Goal: Task Accomplishment & Management: Manage account settings

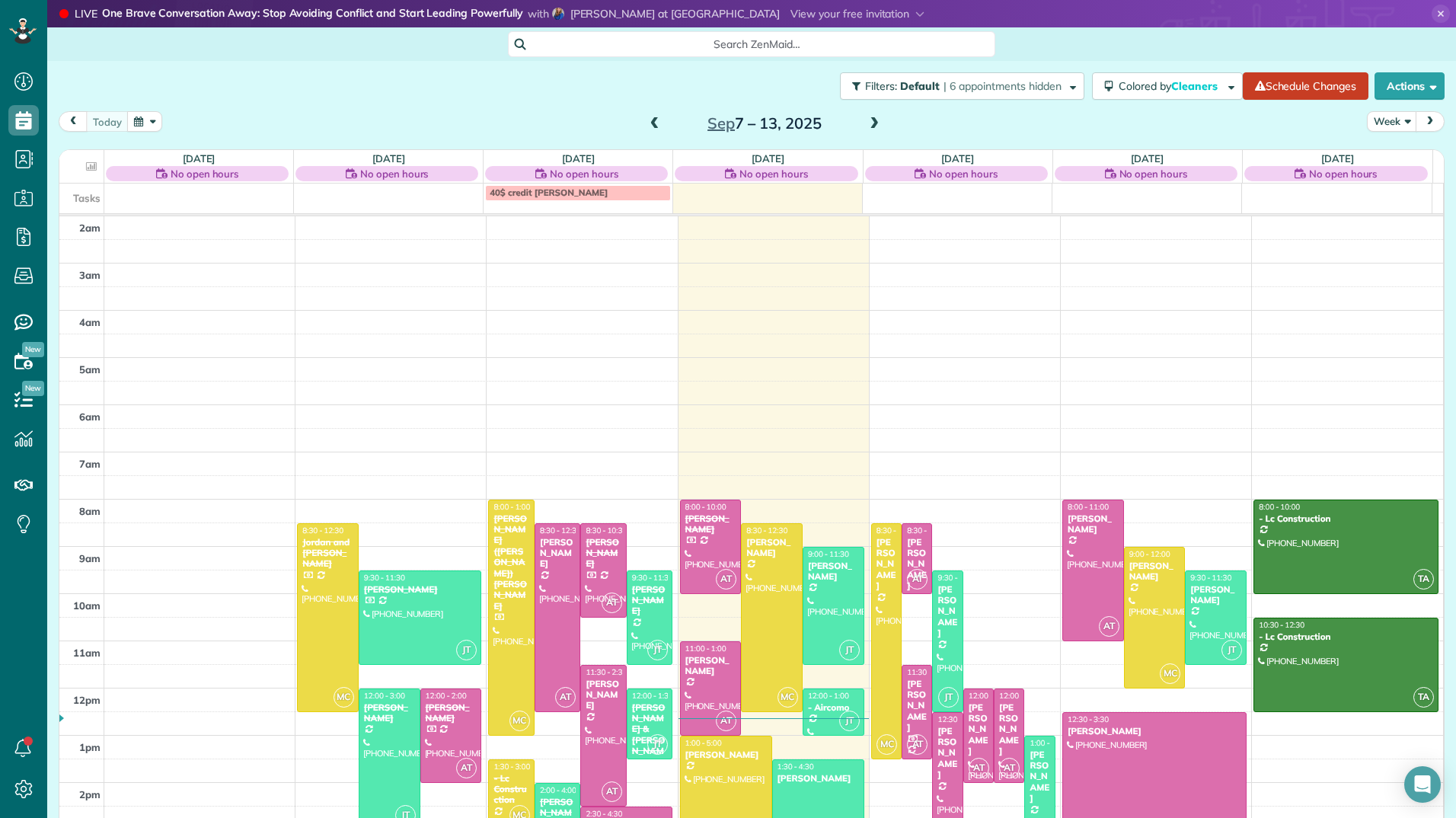
scroll to position [154, 0]
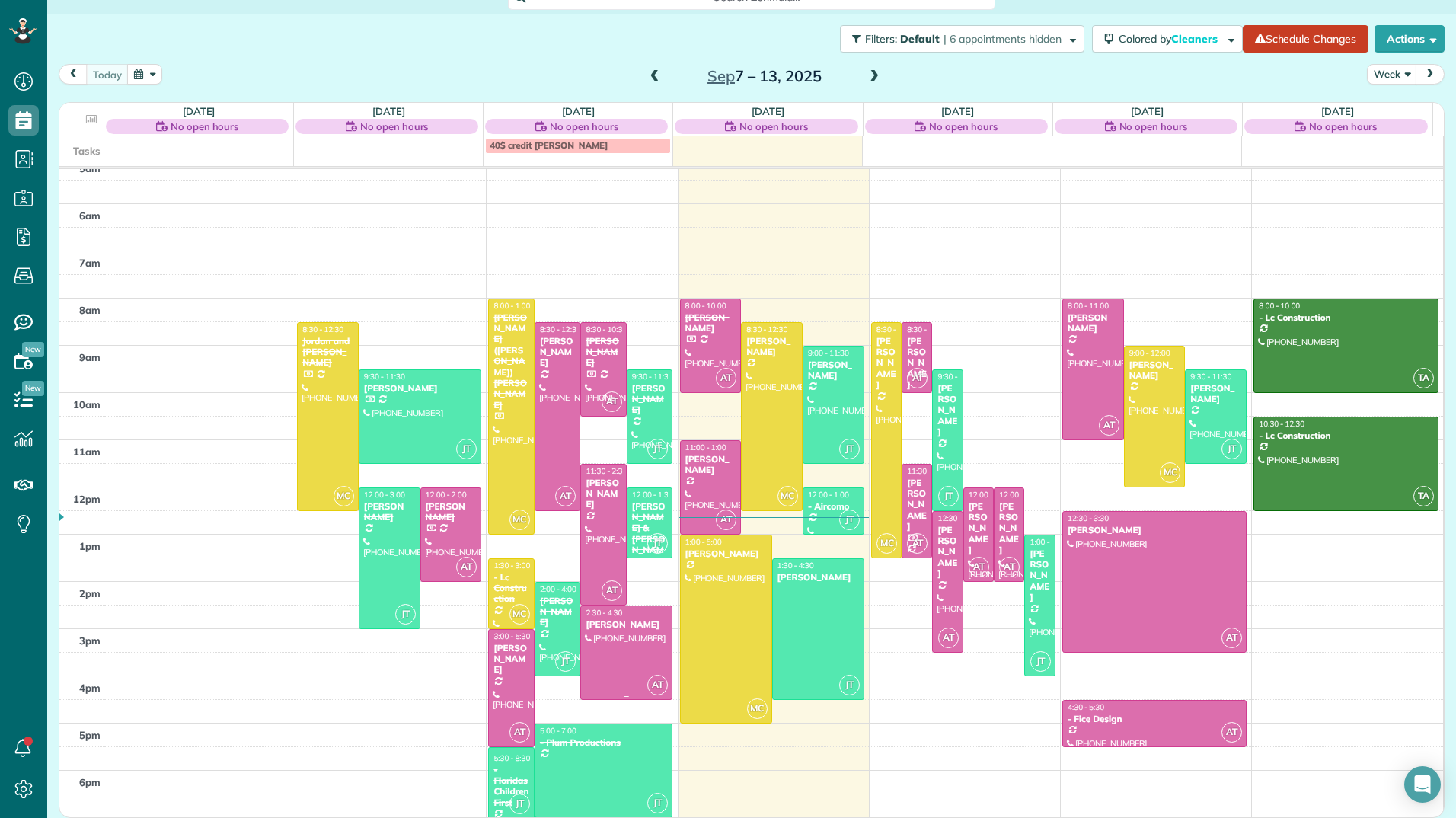
click at [594, 643] on div at bounding box center [625, 653] width 90 height 93
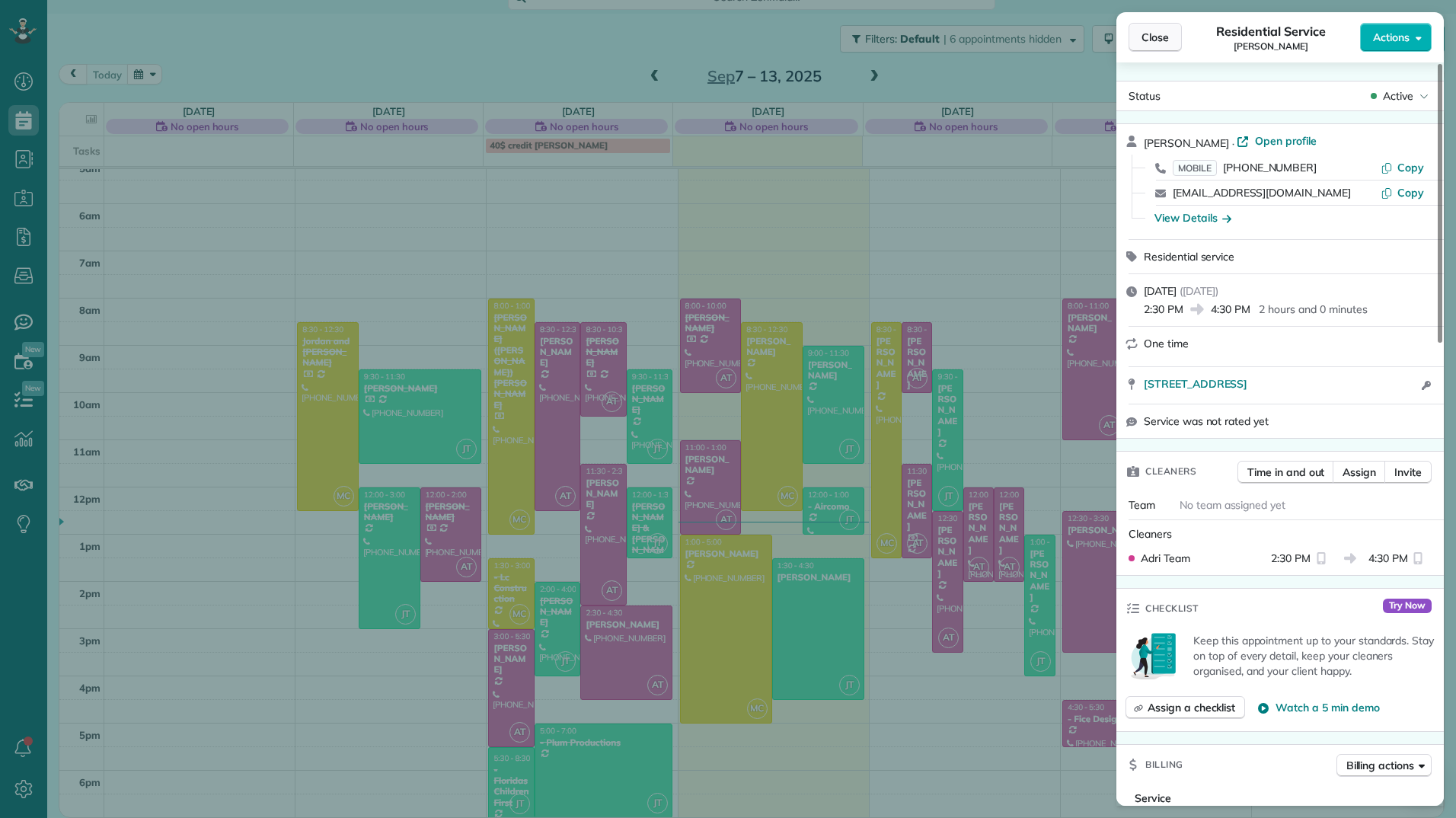
click at [1152, 41] on span "Close" at bounding box center [1156, 37] width 27 height 15
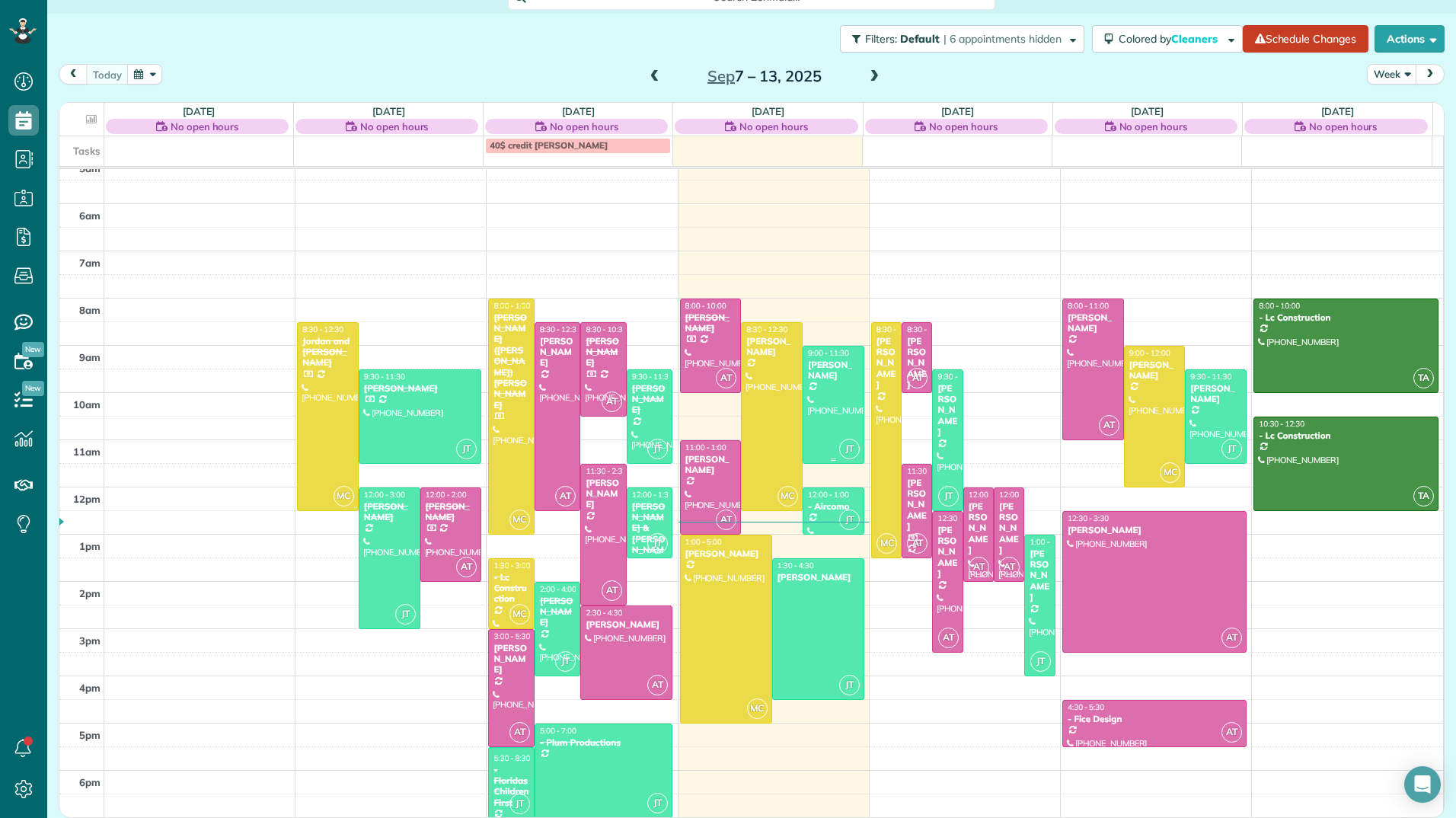
click at [816, 413] on div at bounding box center [833, 405] width 60 height 116
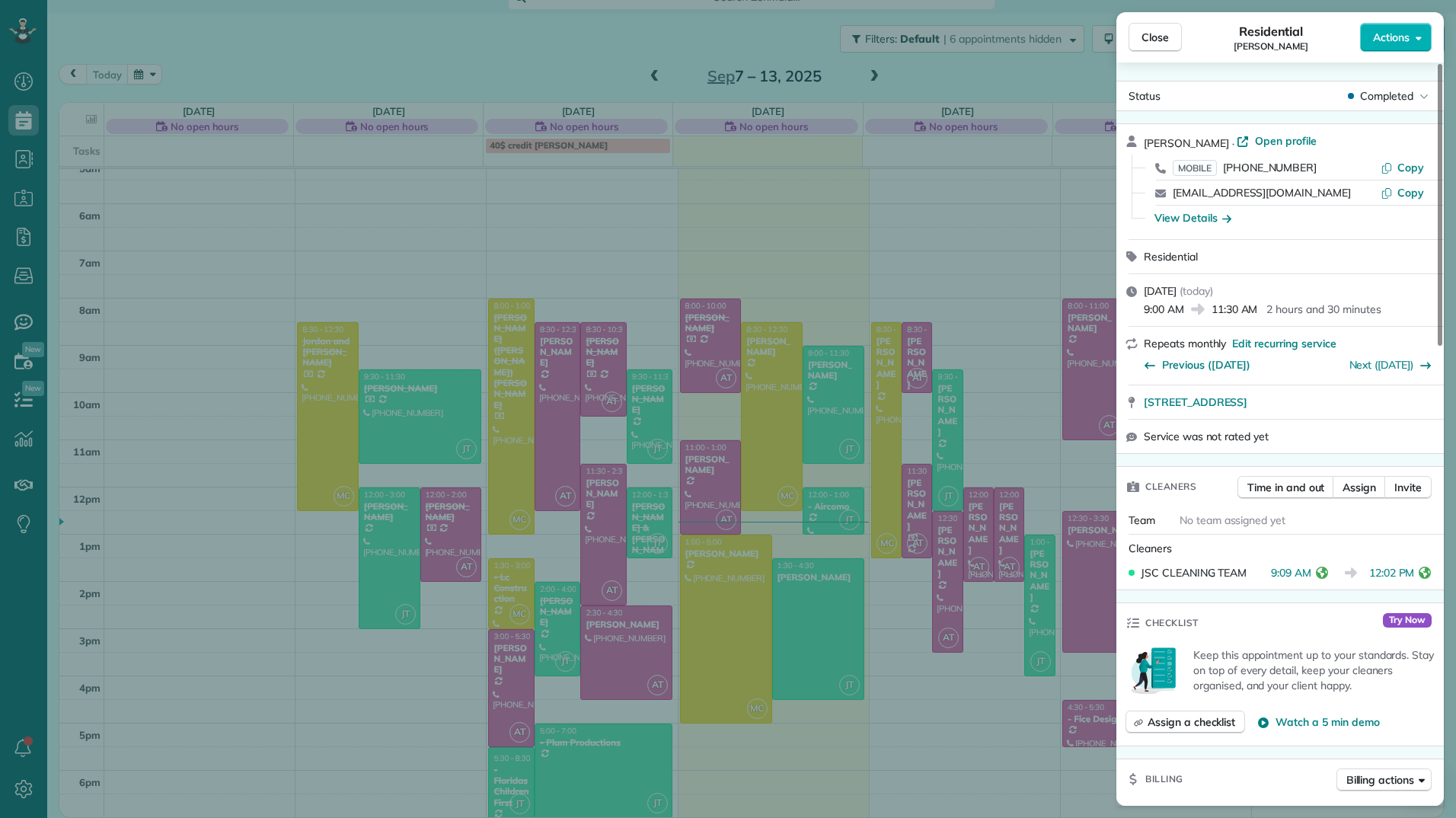
click at [825, 504] on div "Close Residential [PERSON_NAME] Actions Status Completed [PERSON_NAME] · Open p…" at bounding box center [728, 409] width 1456 height 818
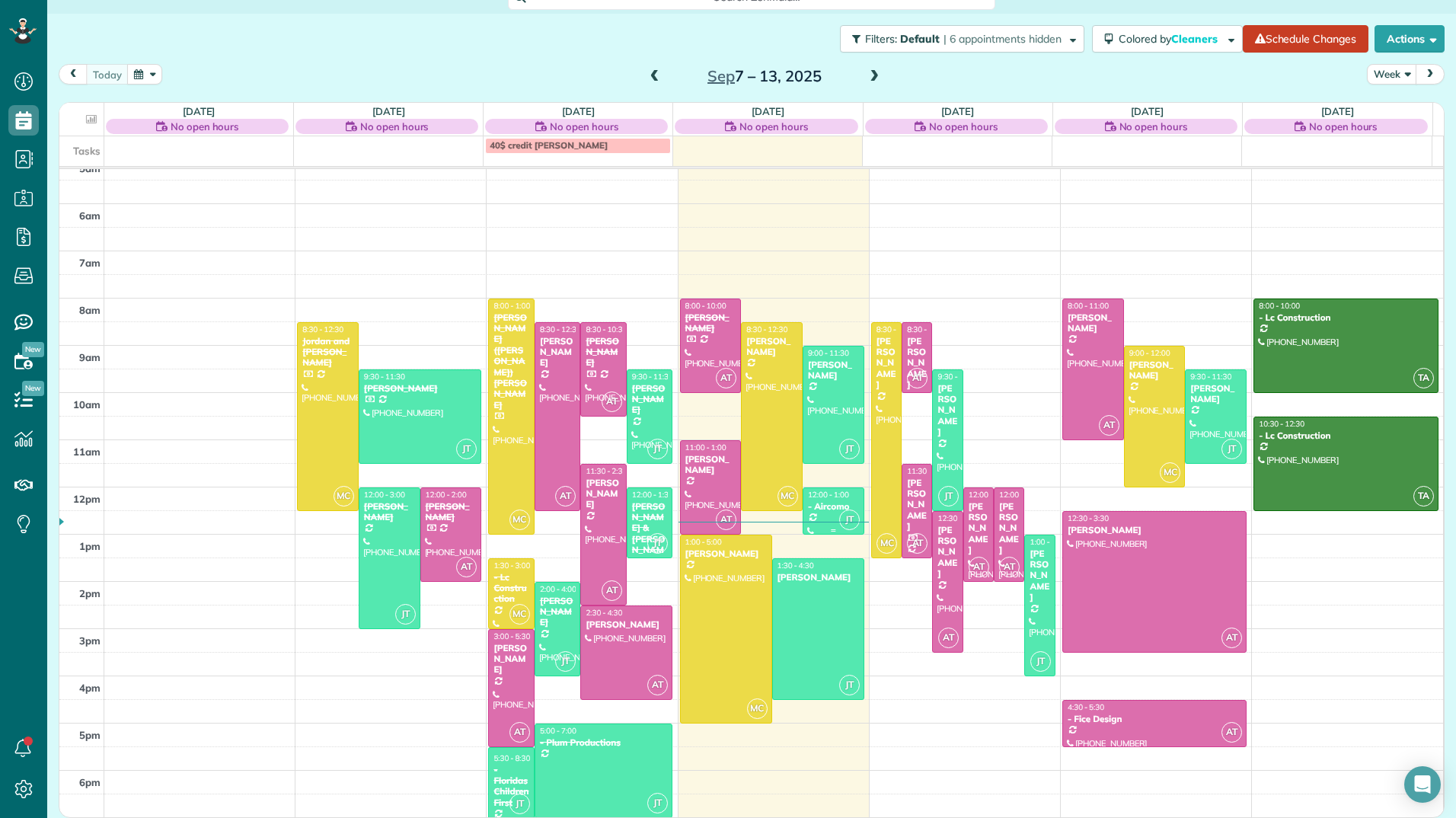
click at [820, 504] on div "- Aircomo" at bounding box center [833, 507] width 52 height 11
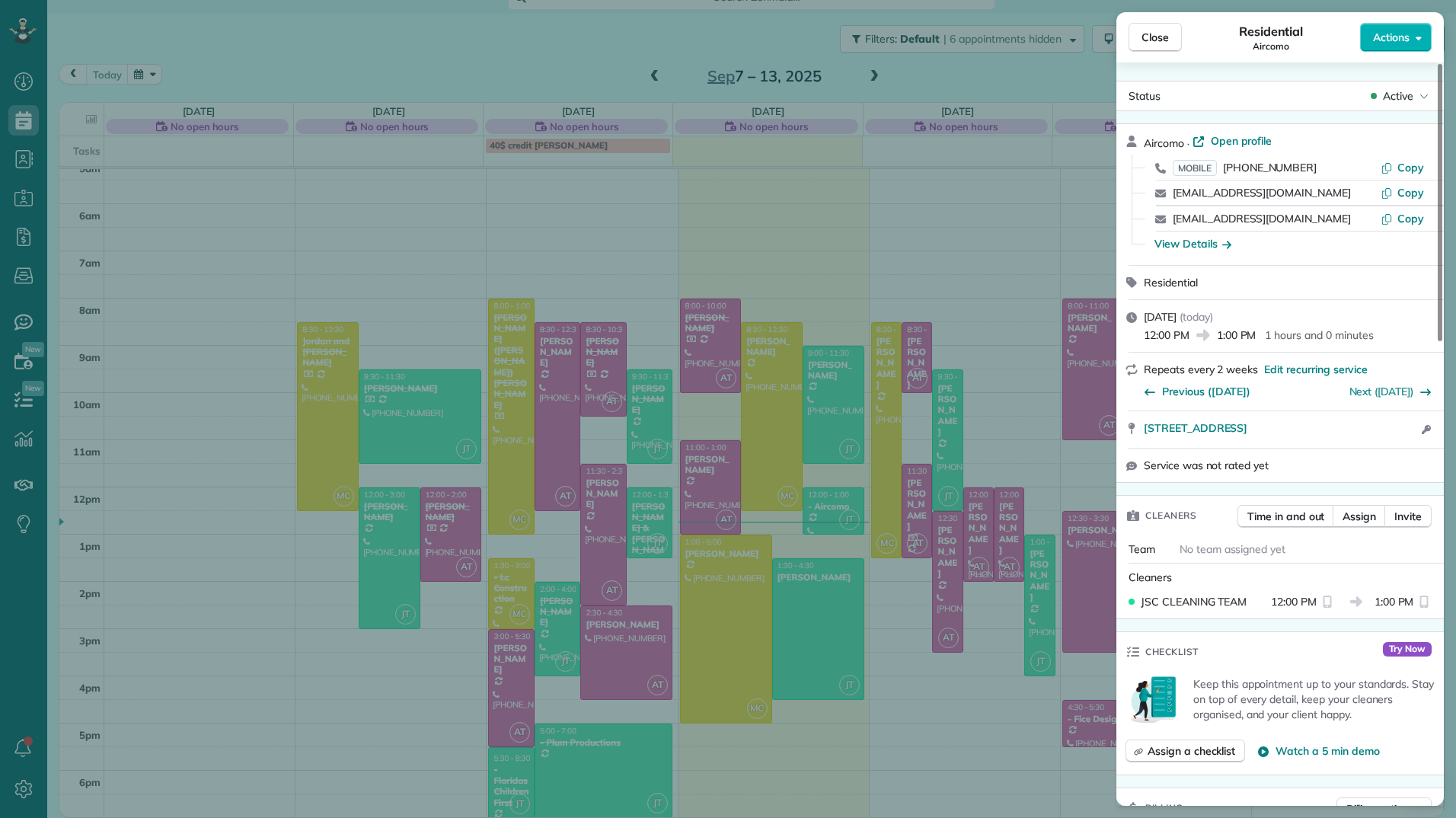
click at [822, 506] on div "Close Residential Aircomo Actions Status Active Aircomo · Open profile MOBILE […" at bounding box center [728, 409] width 1456 height 818
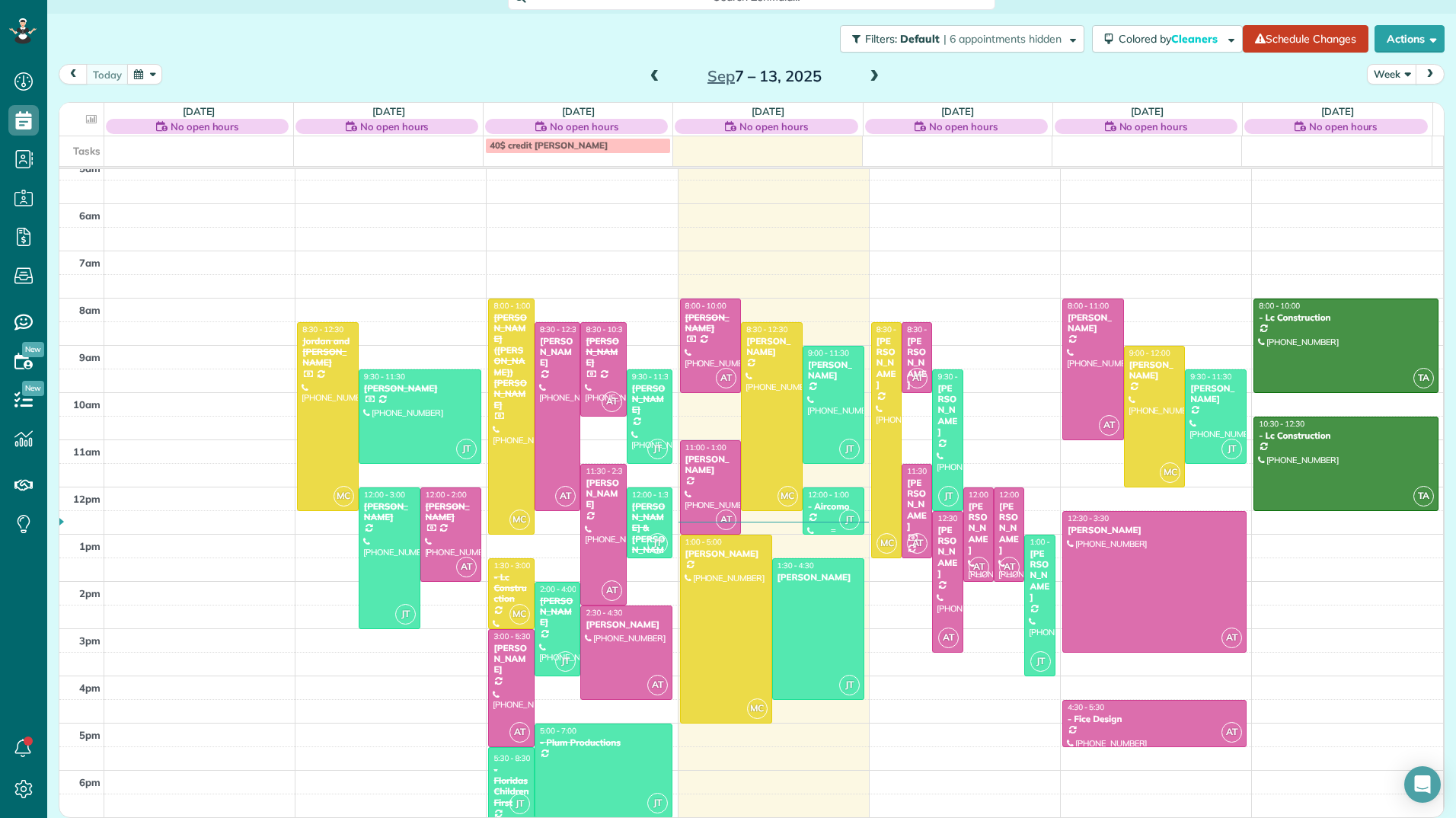
click at [822, 506] on div "- Aircomo" at bounding box center [833, 507] width 52 height 11
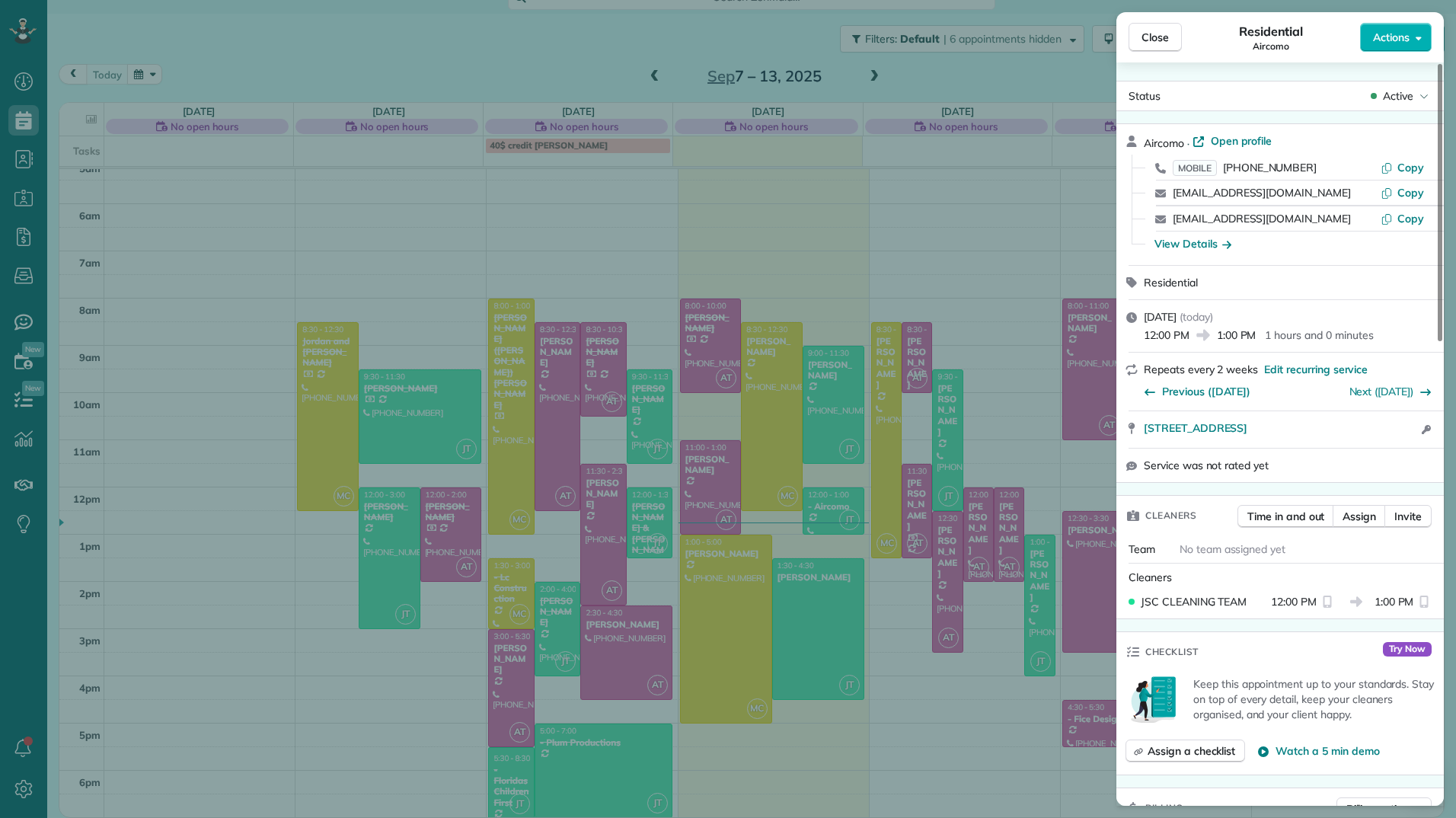
click at [815, 377] on div "Close Residential Aircomo Actions Status Active Aircomo · Open profile MOBILE […" at bounding box center [728, 409] width 1456 height 818
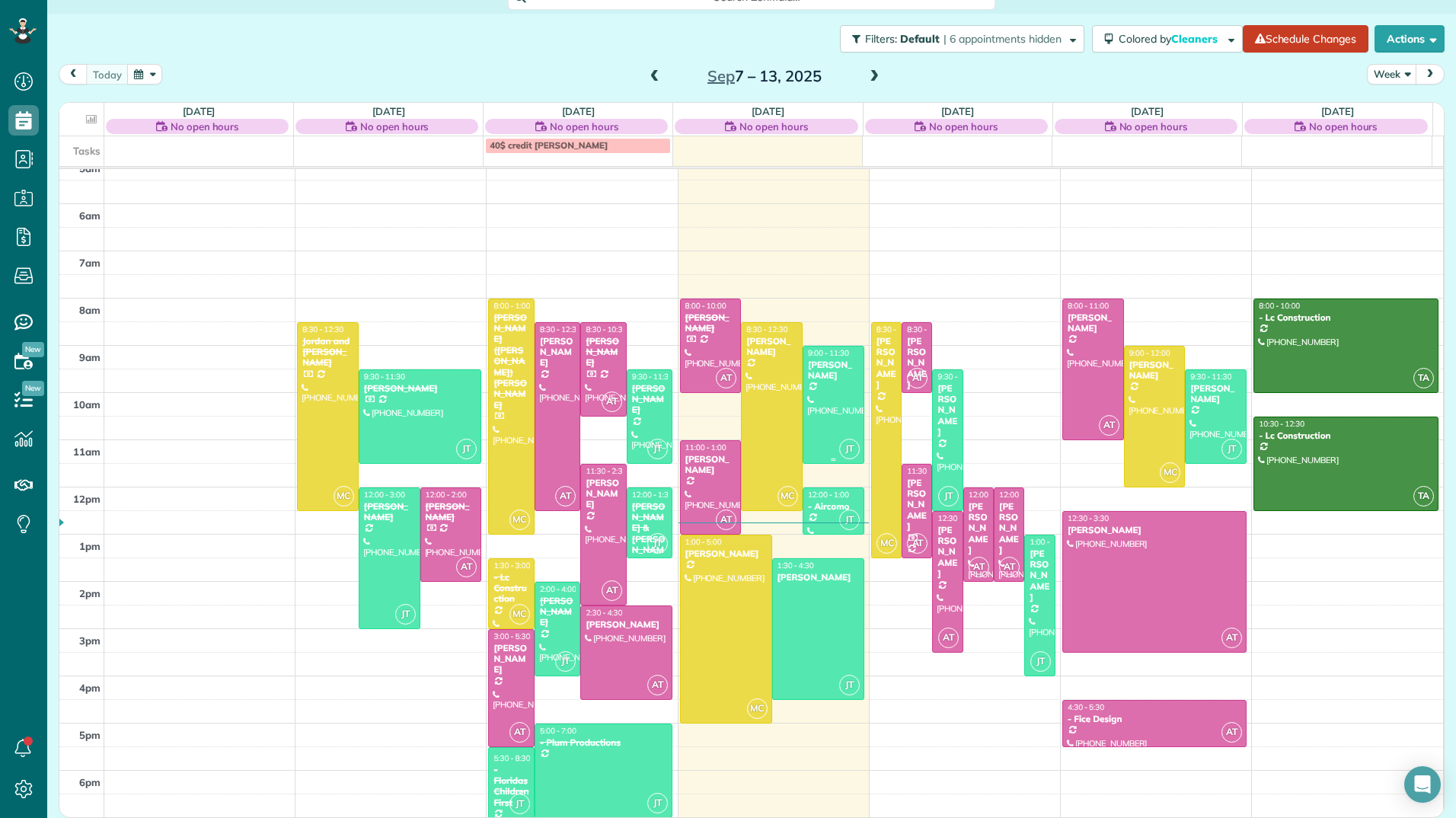
click at [815, 391] on div at bounding box center [833, 405] width 60 height 116
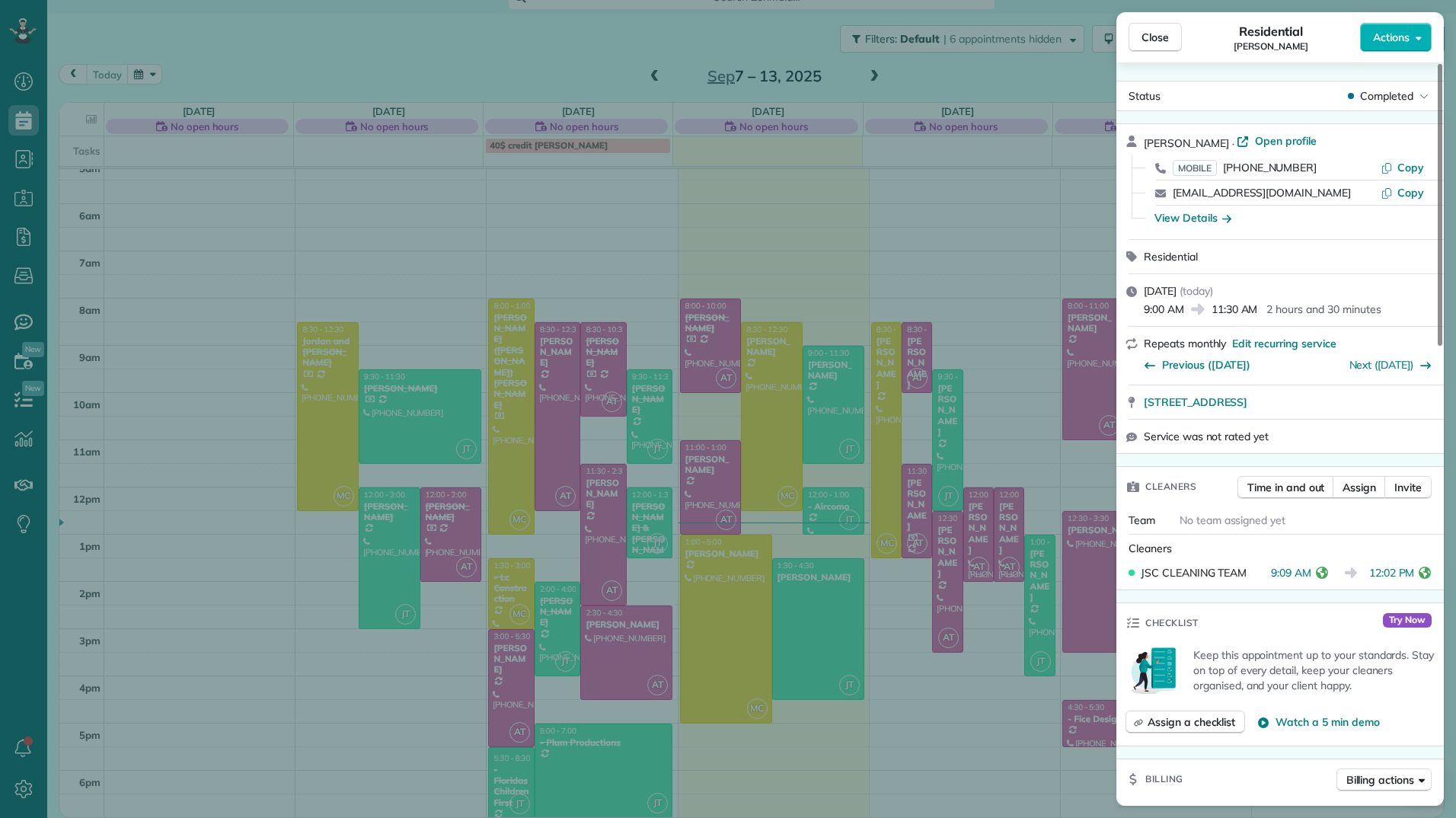
click at [816, 509] on div "Close Residential [PERSON_NAME] Actions Status Completed [PERSON_NAME] · Open p…" at bounding box center [728, 409] width 1456 height 818
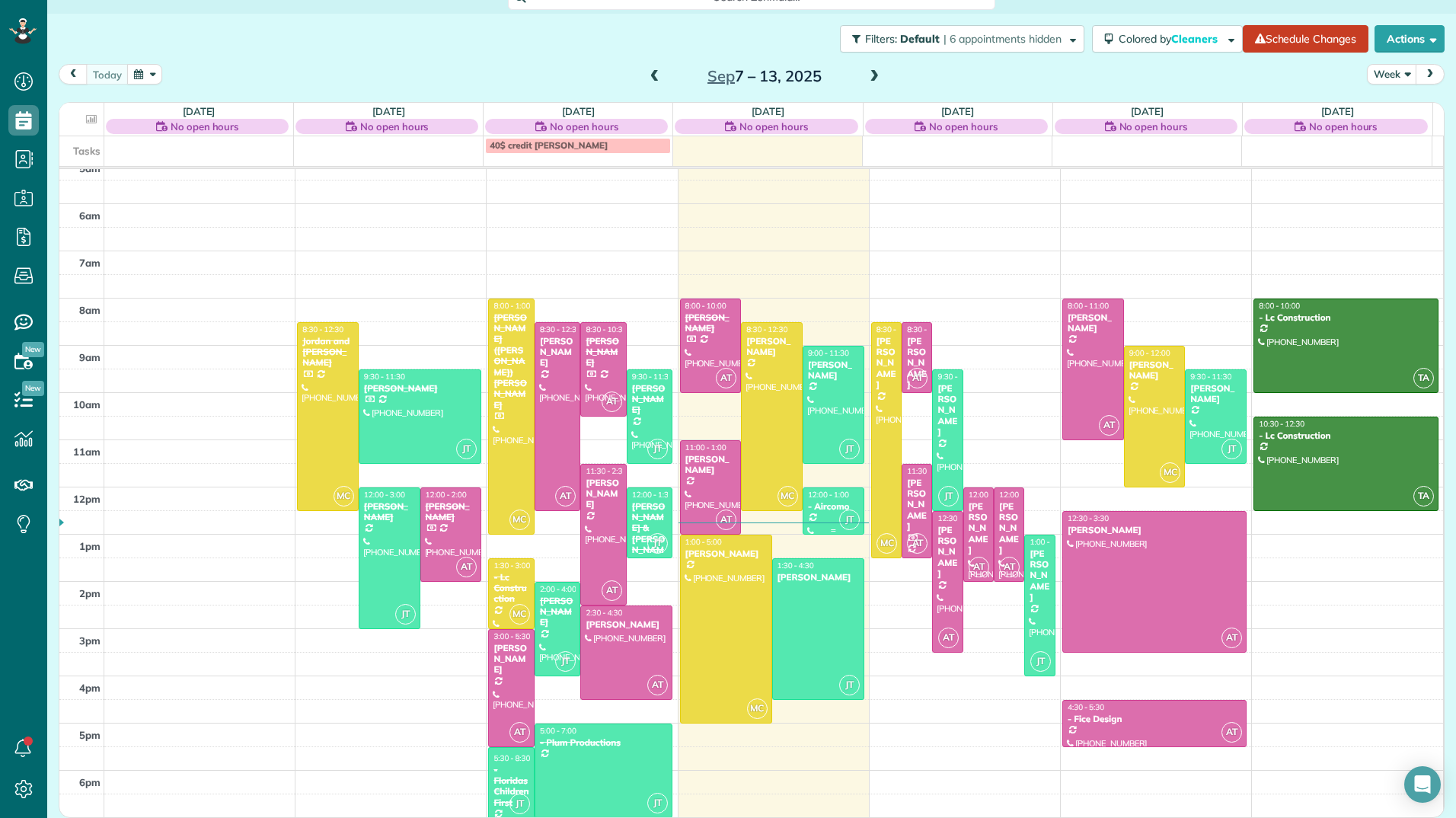
click at [816, 509] on div "- Aircomo" at bounding box center [833, 507] width 52 height 11
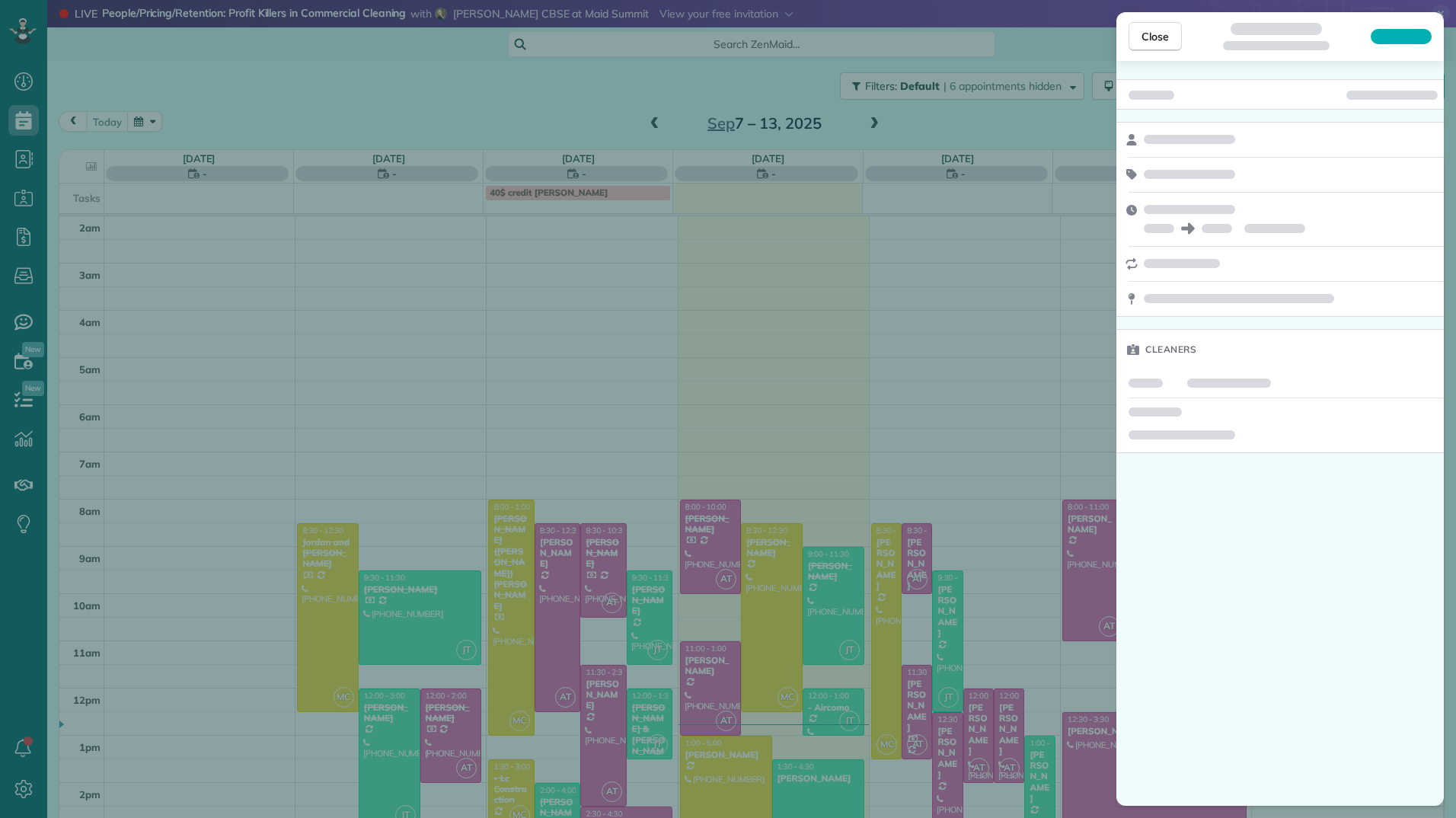
scroll to position [153, 0]
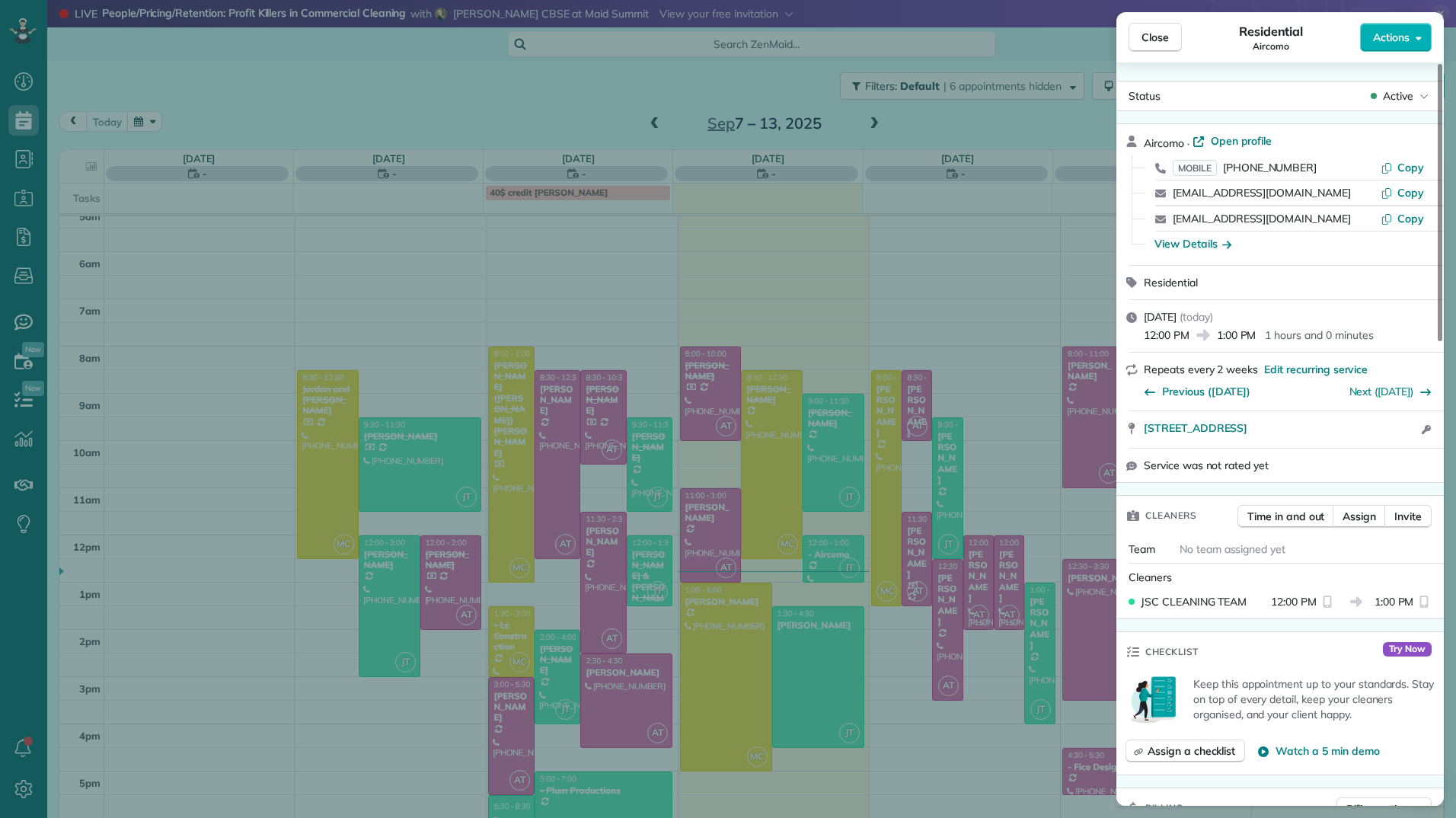
click at [819, 555] on div "Close Residential Aircomo Actions Status Active Aircomo · Open profile MOBILE […" at bounding box center [728, 409] width 1456 height 818
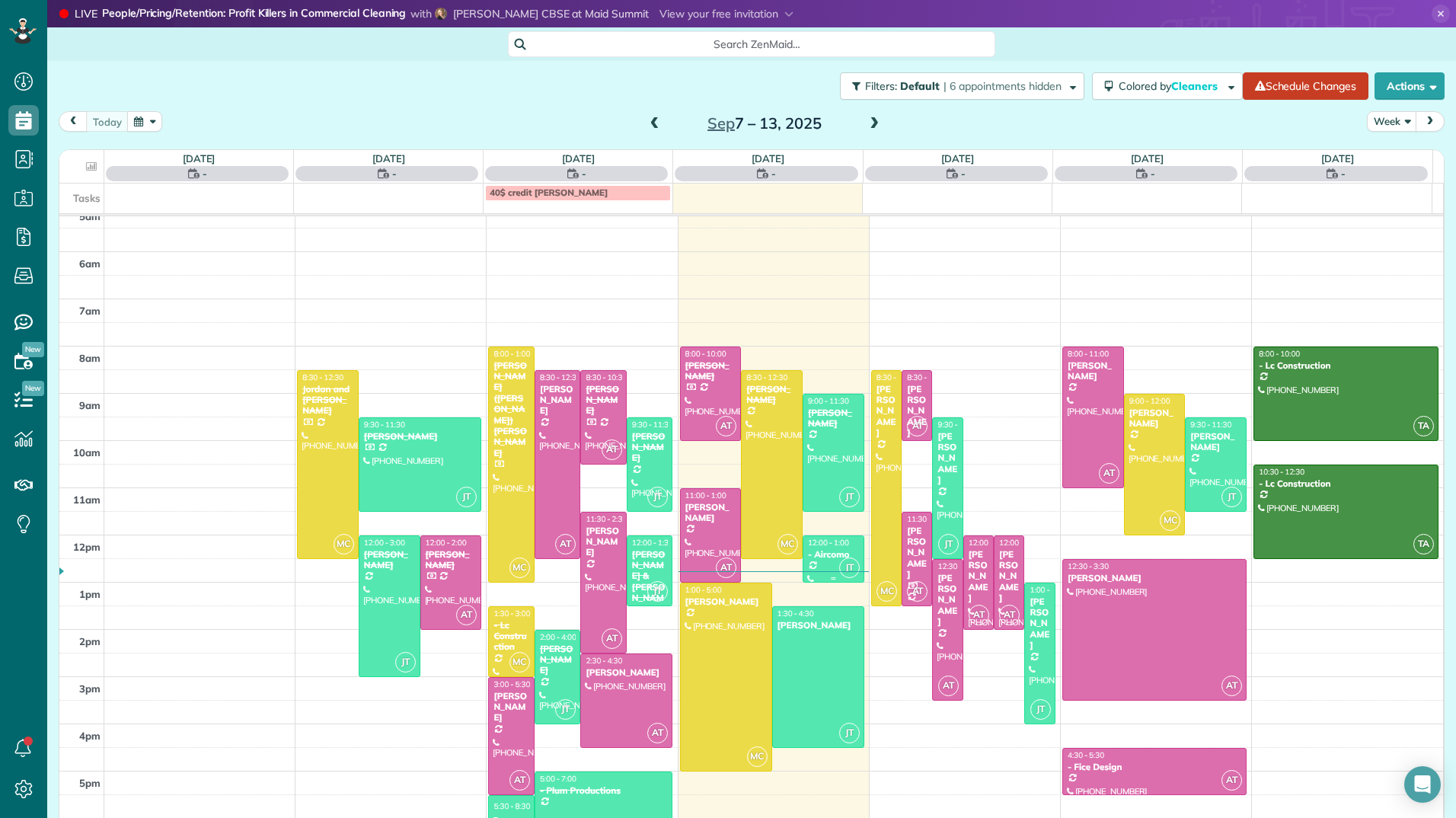
click at [819, 556] on div "- Aircomo" at bounding box center [833, 555] width 52 height 11
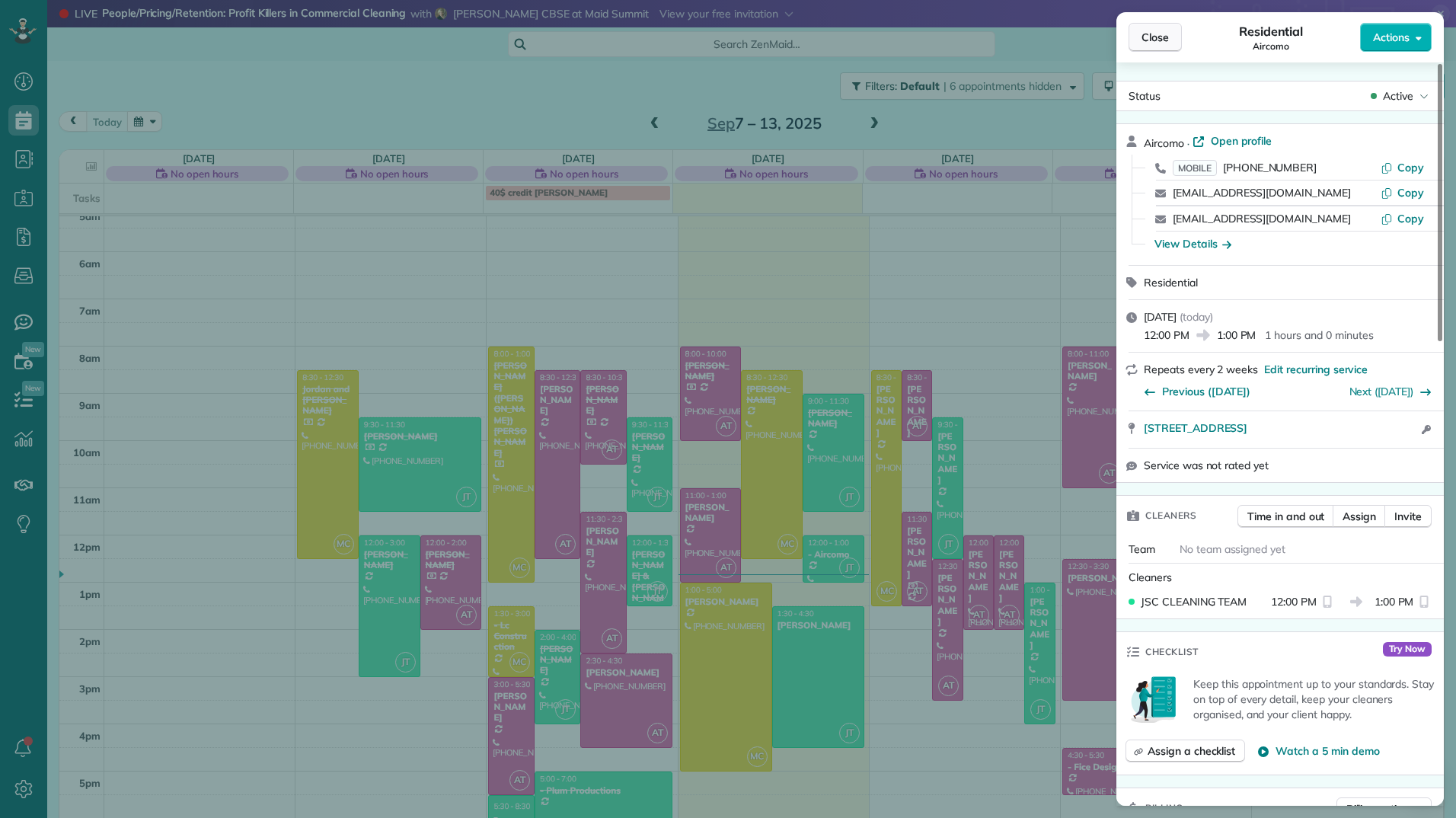
click at [1152, 29] on button "Close" at bounding box center [1155, 37] width 53 height 29
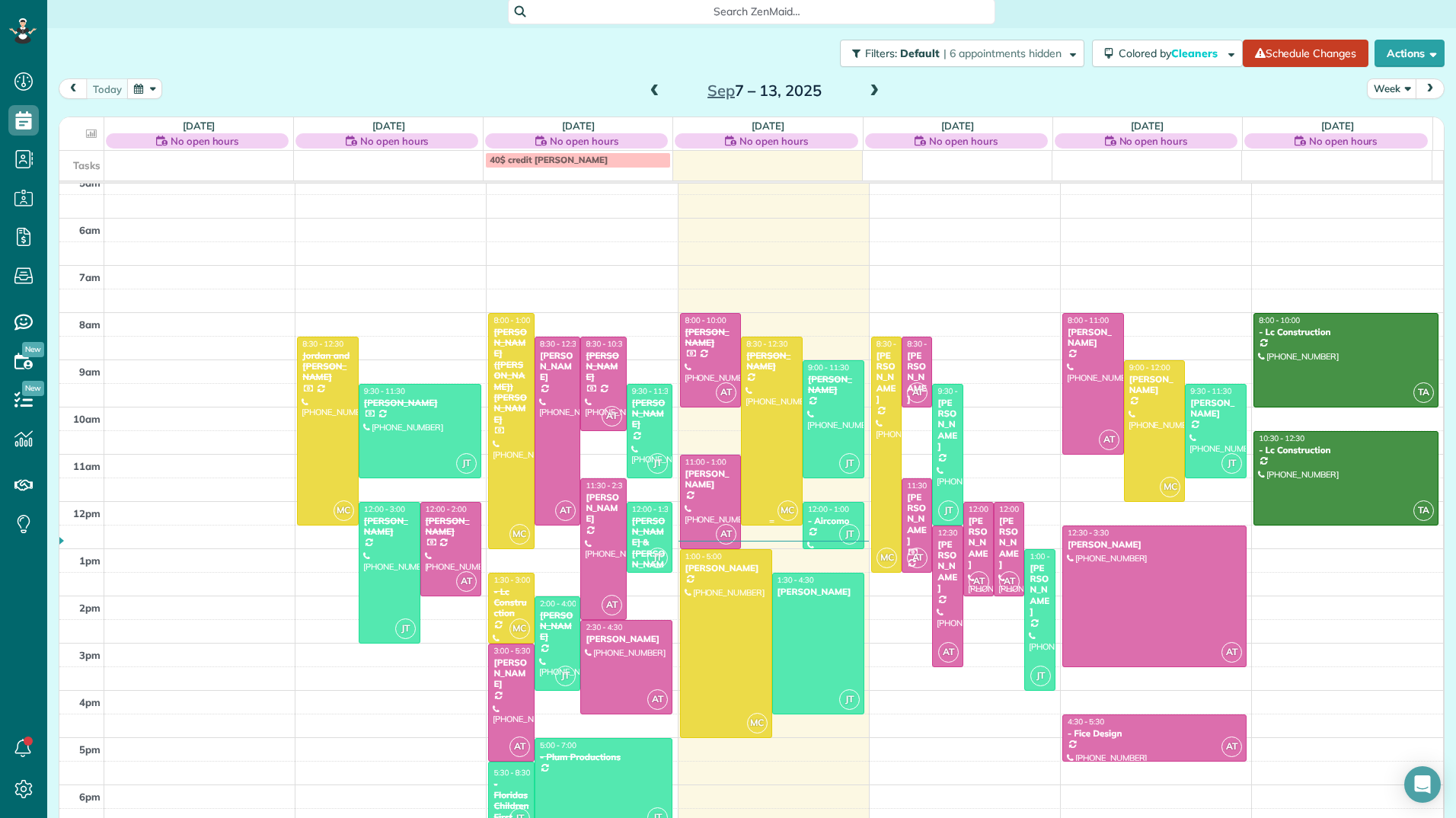
scroll to position [47, 0]
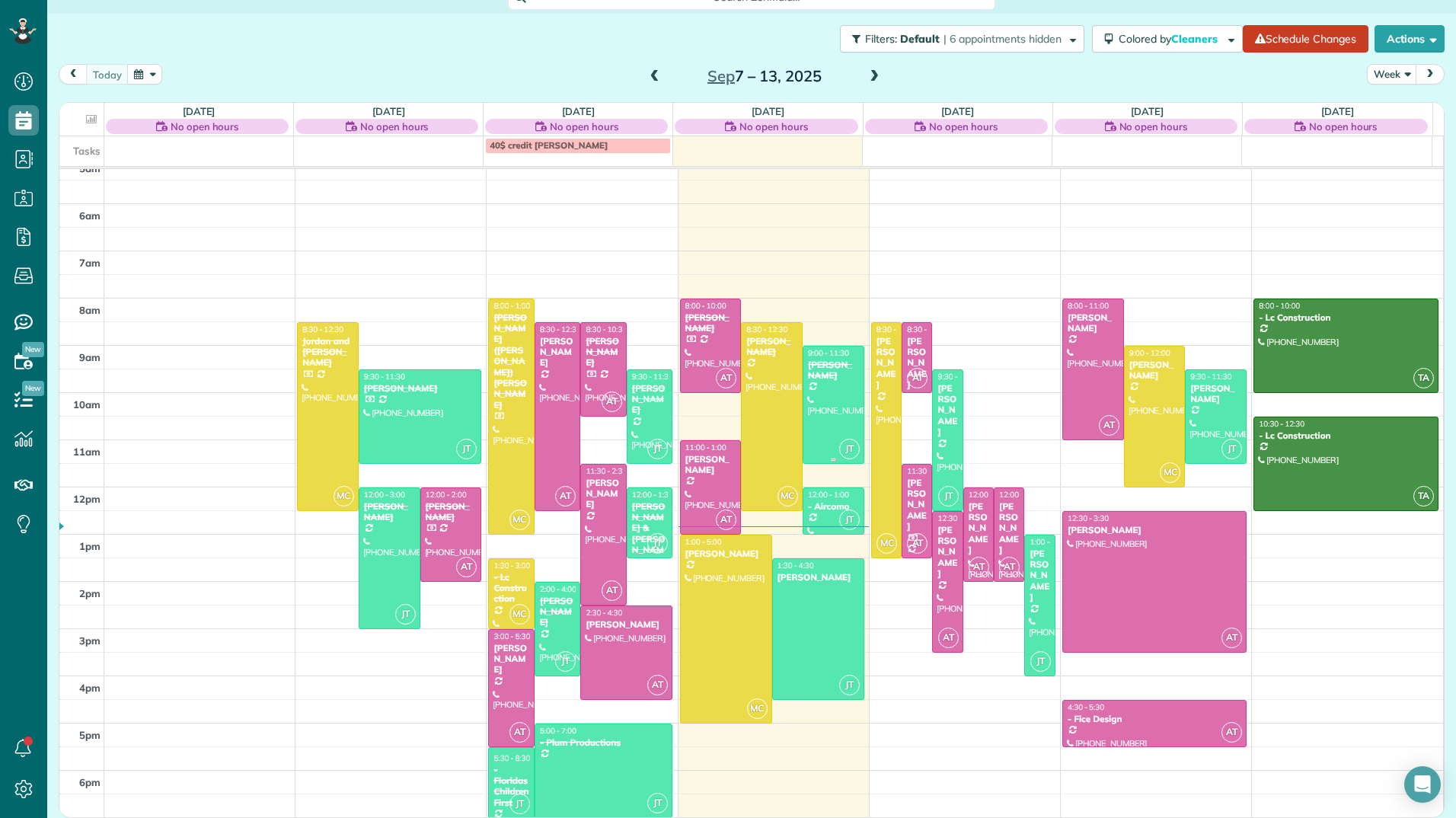
click at [831, 394] on div at bounding box center [833, 405] width 60 height 116
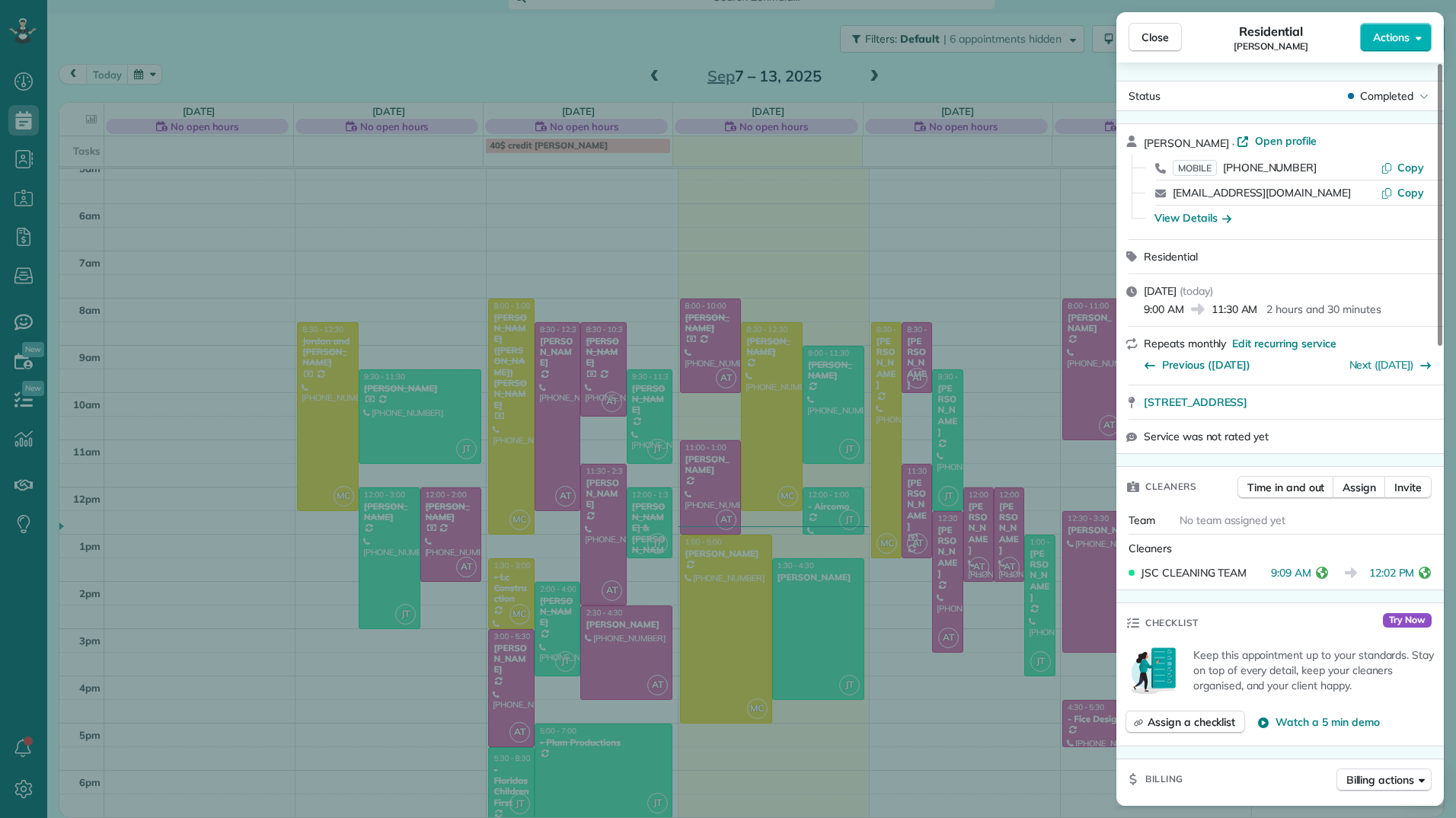
click at [827, 420] on div "Close Residential [PERSON_NAME] Actions Status Completed [PERSON_NAME] · Open p…" at bounding box center [728, 409] width 1456 height 818
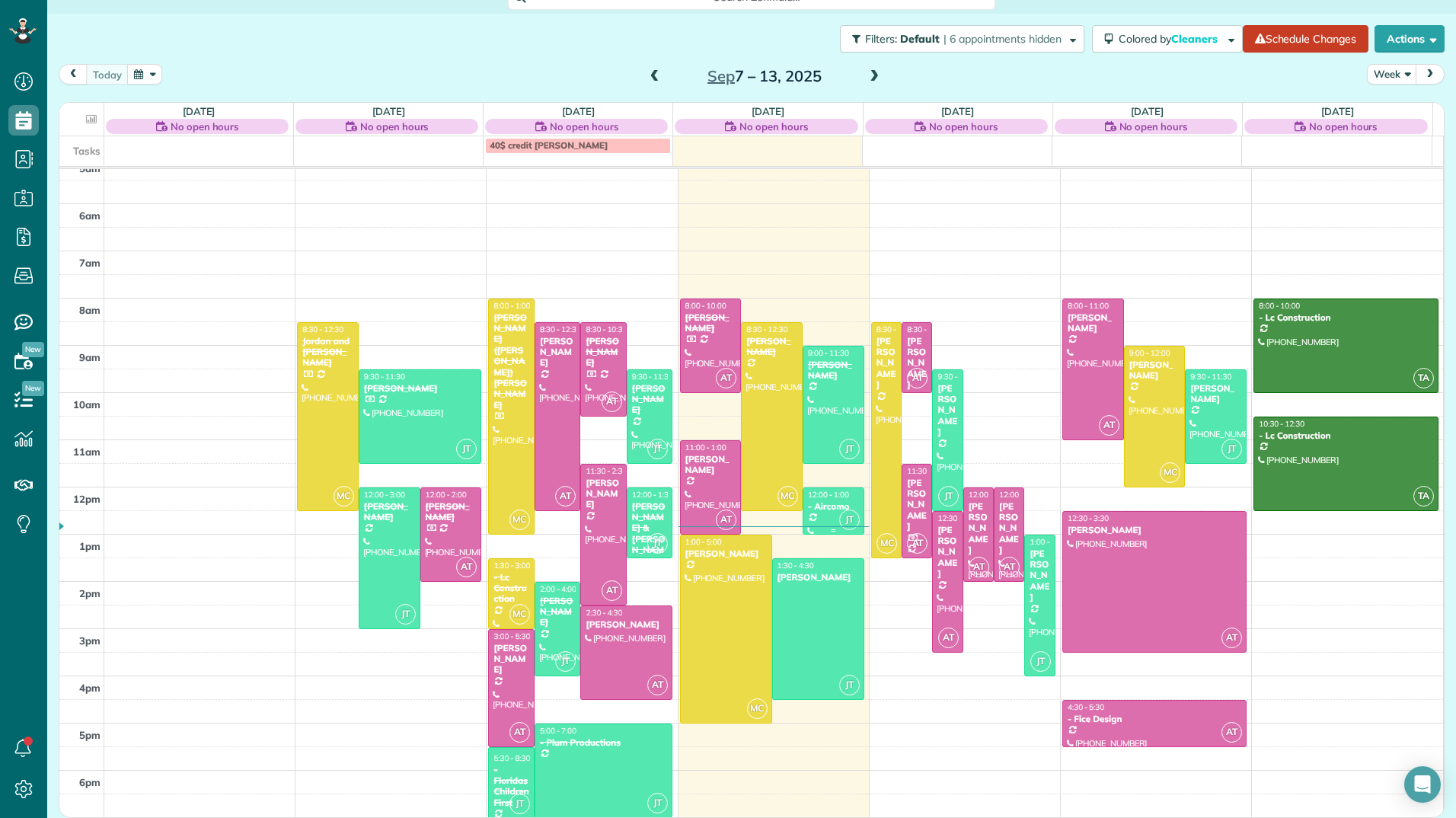
click at [820, 501] on div "- Aircomo" at bounding box center [833, 507] width 52 height 11
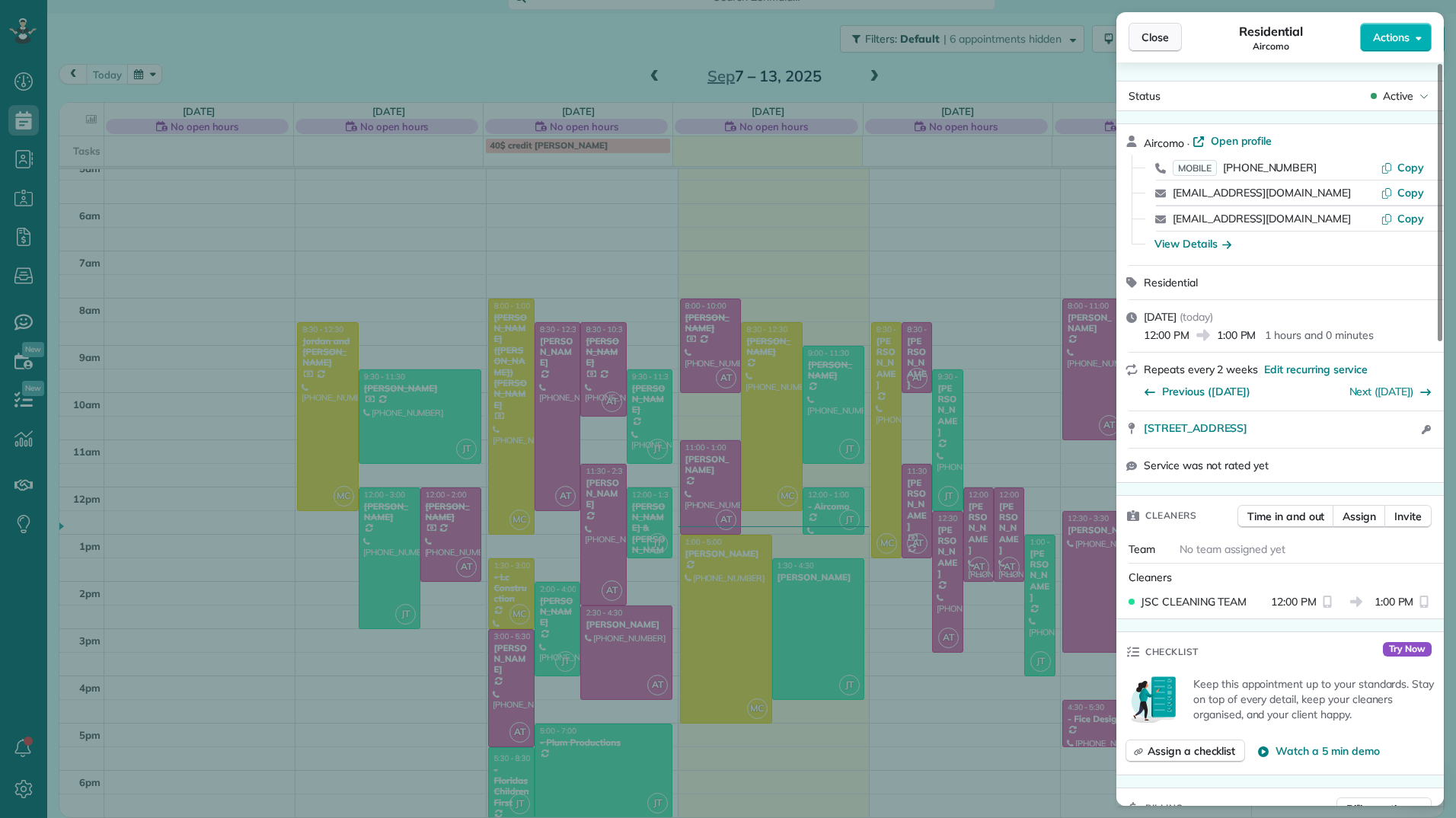
click at [1156, 26] on button "Close" at bounding box center [1155, 37] width 53 height 29
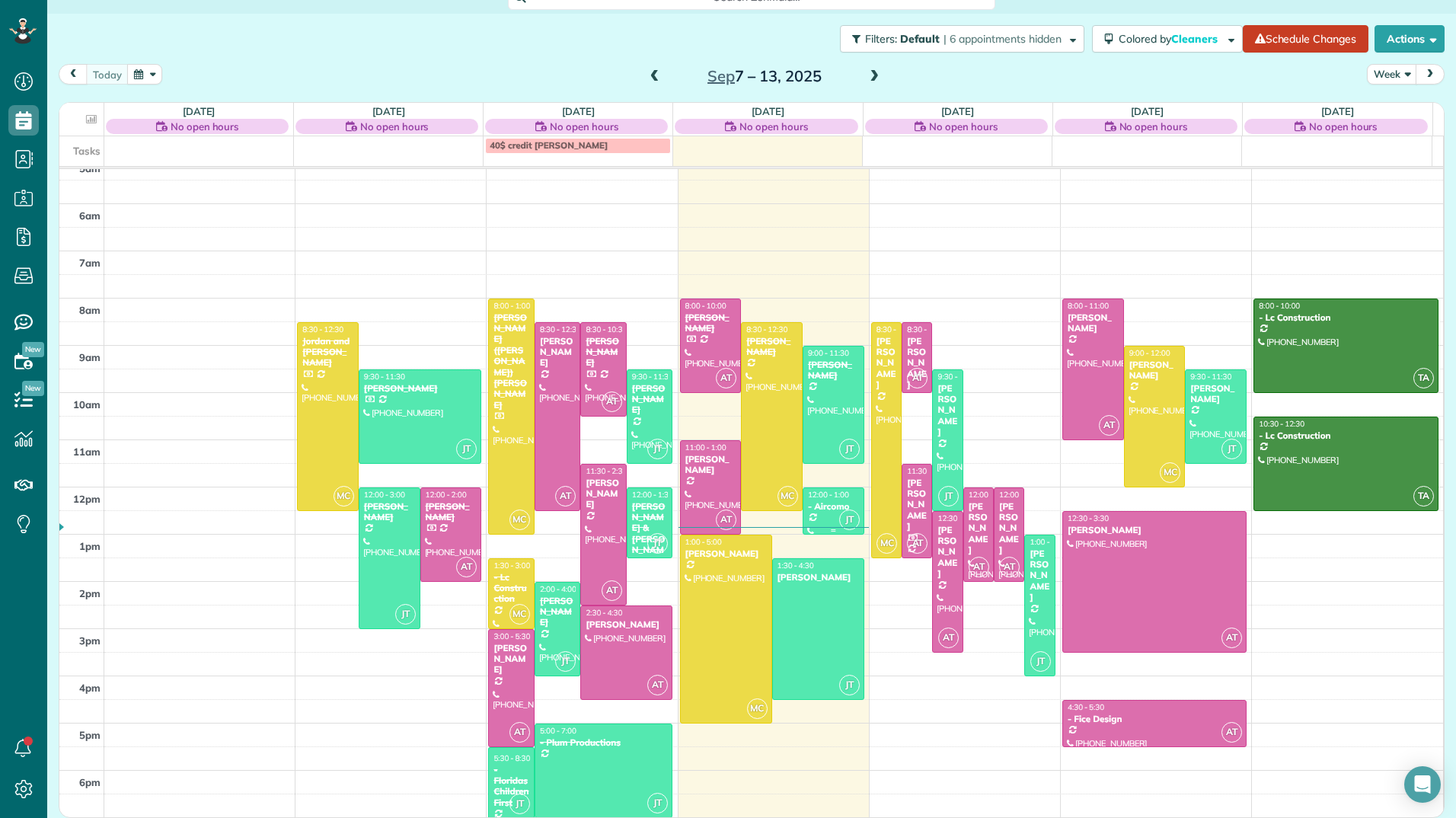
click at [811, 511] on div "- Aircomo" at bounding box center [833, 507] width 52 height 11
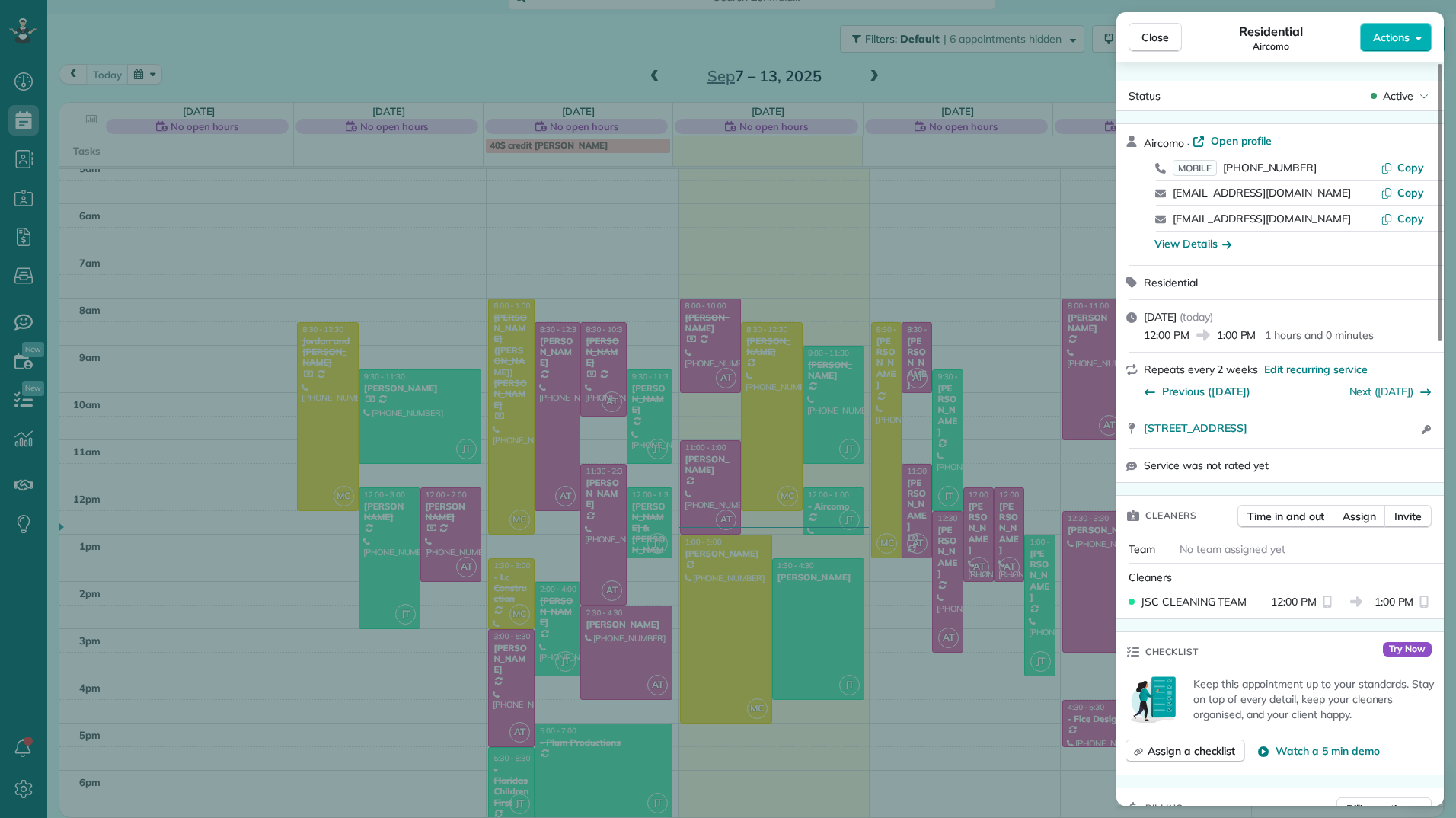
click at [771, 469] on div "Close Residential Aircomo Actions Status Active Aircomo · Open profile MOBILE […" at bounding box center [728, 409] width 1456 height 818
